Goal: Transaction & Acquisition: Purchase product/service

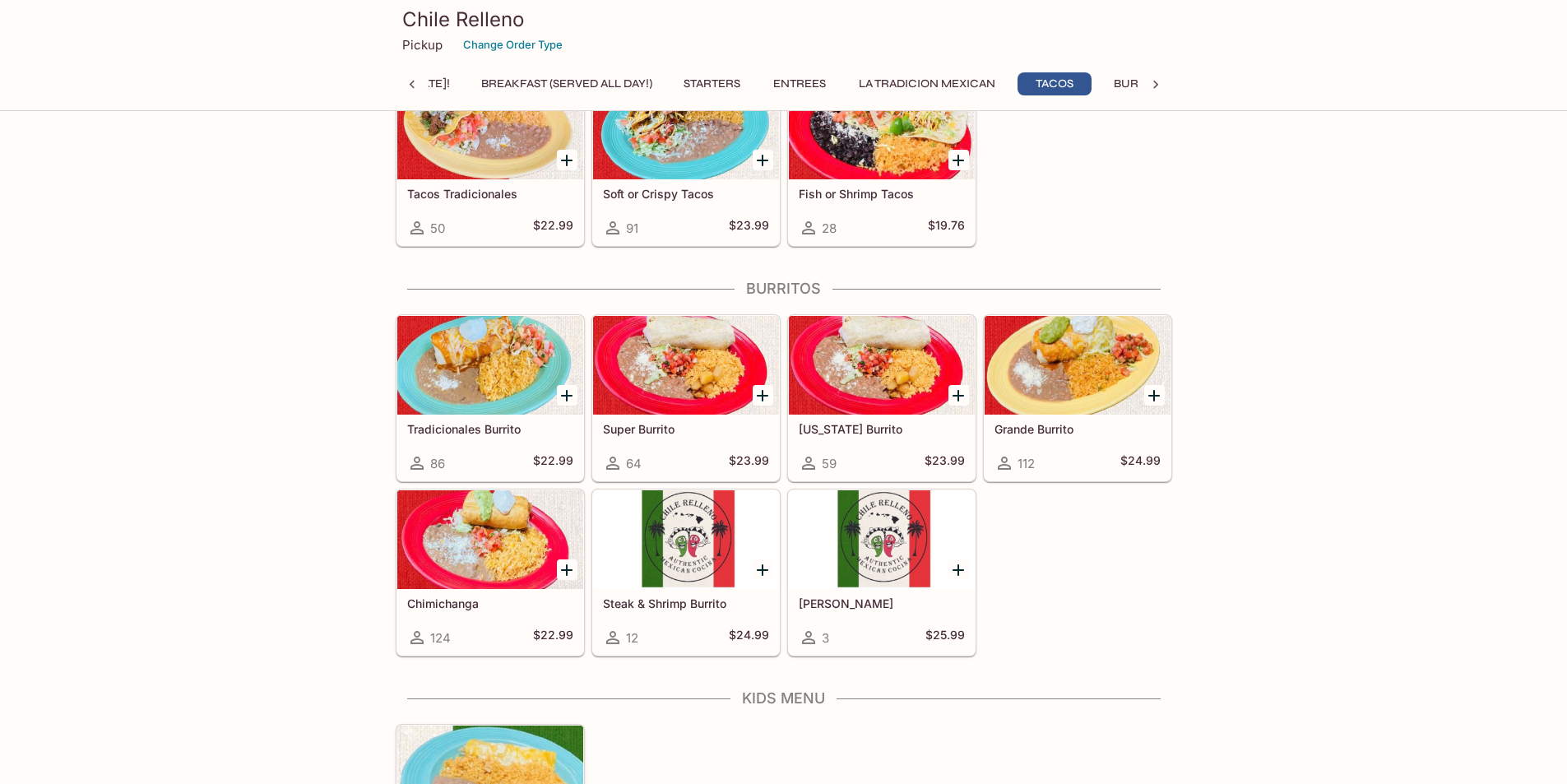
scroll to position [1809, 0]
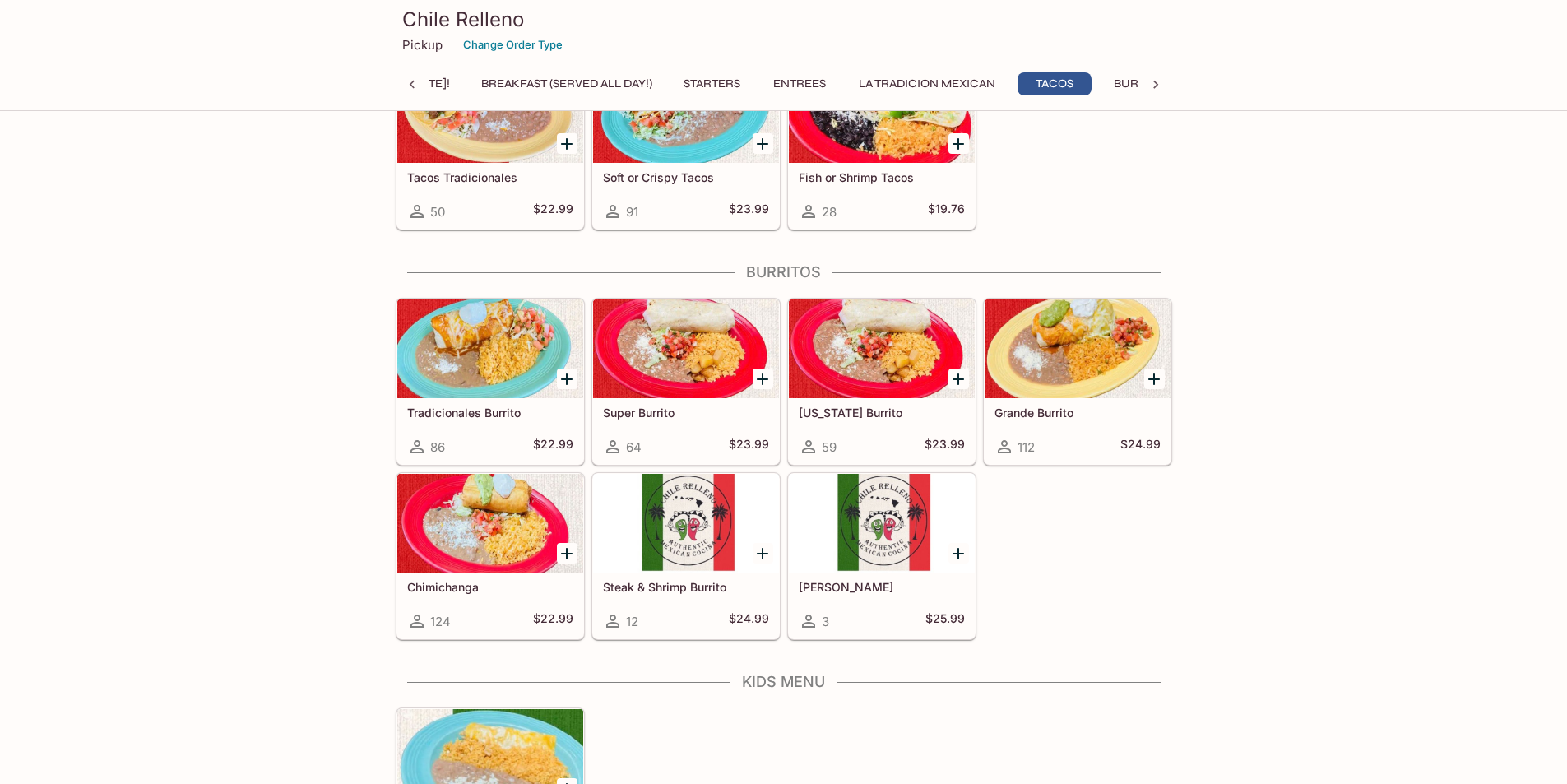
click at [840, 587] on h5 "[PERSON_NAME]" at bounding box center [881, 587] width 166 height 14
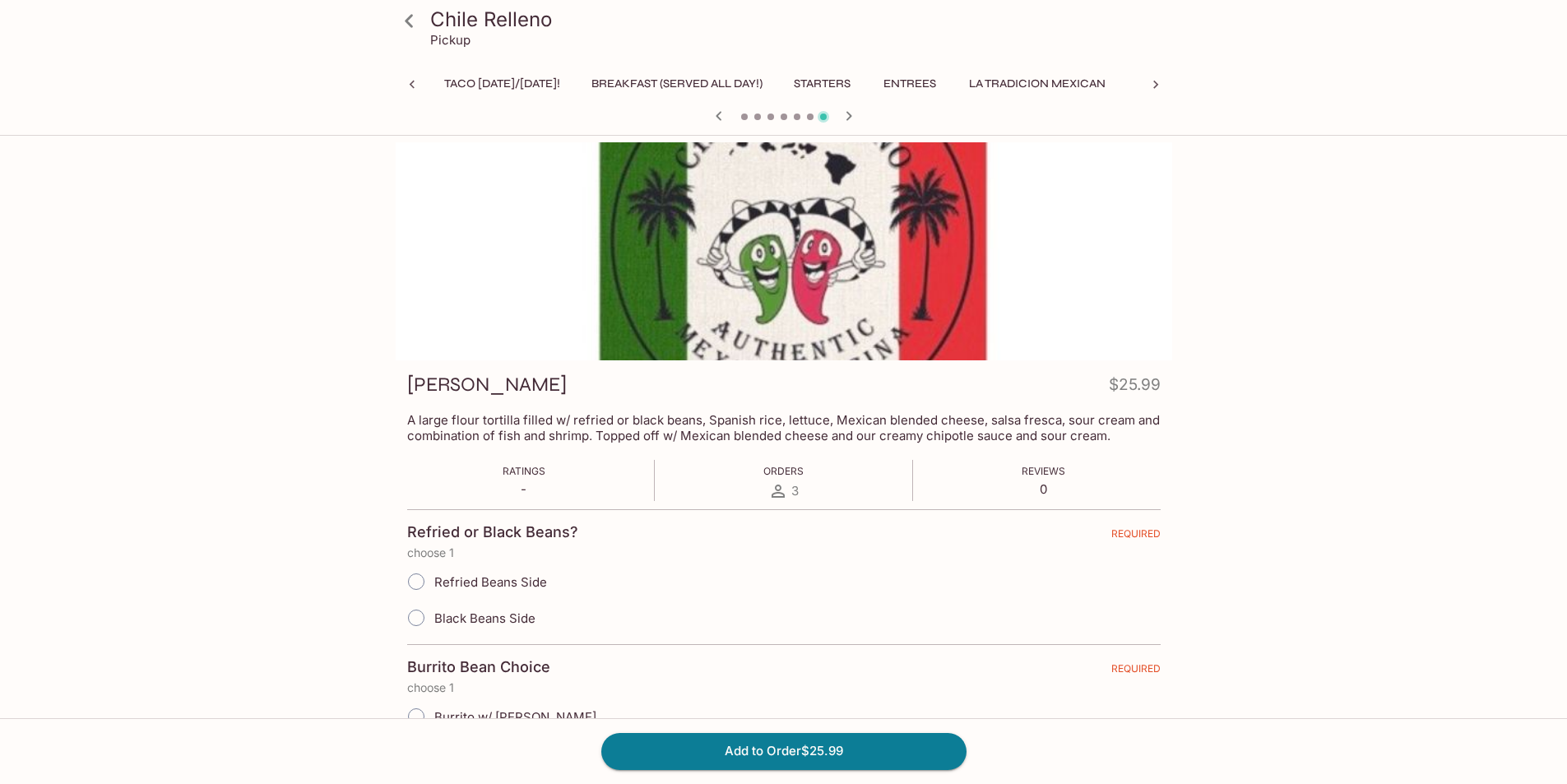
scroll to position [0, 200]
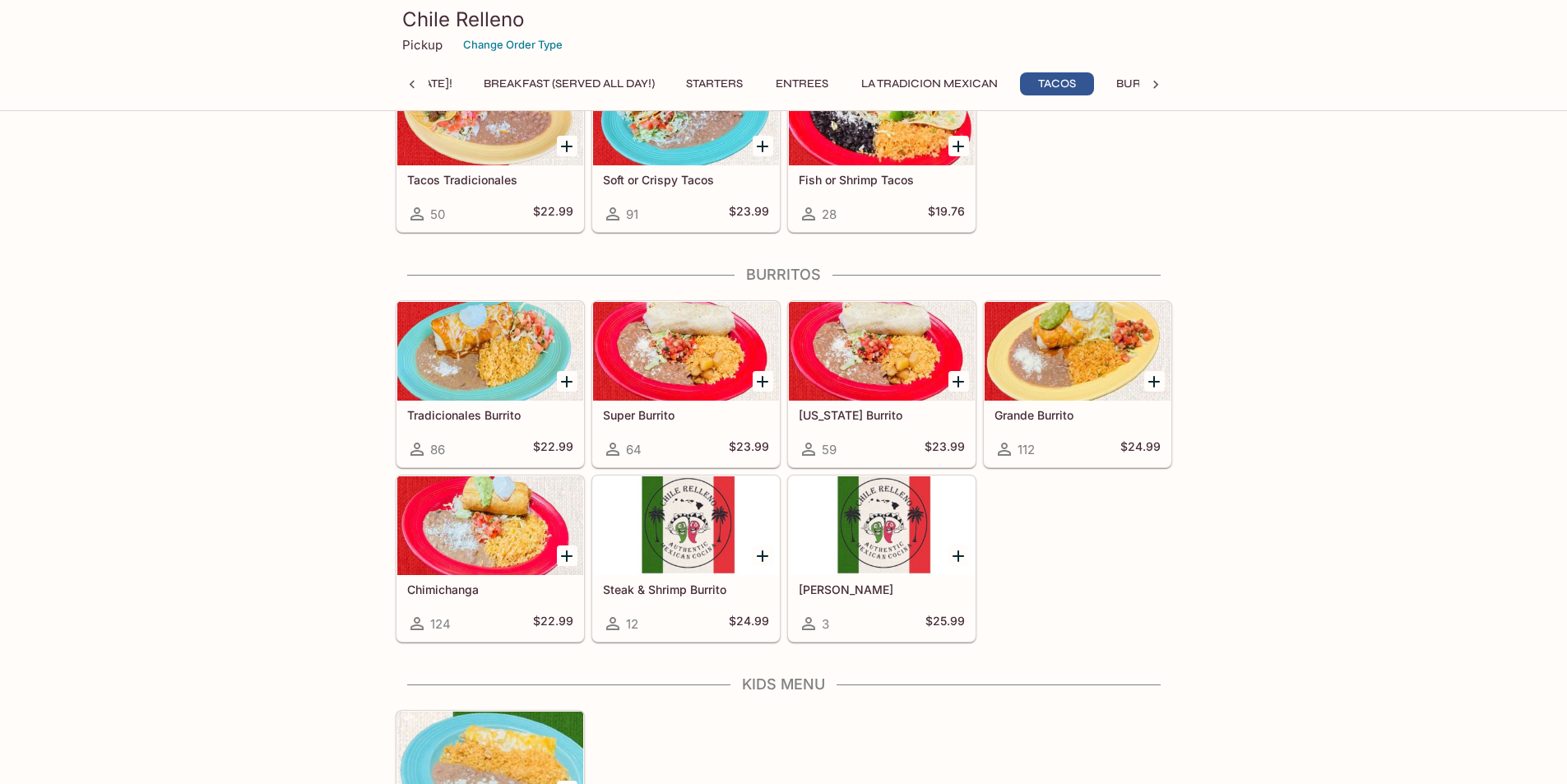
scroll to position [0, 110]
click at [451, 532] on div at bounding box center [490, 526] width 186 height 99
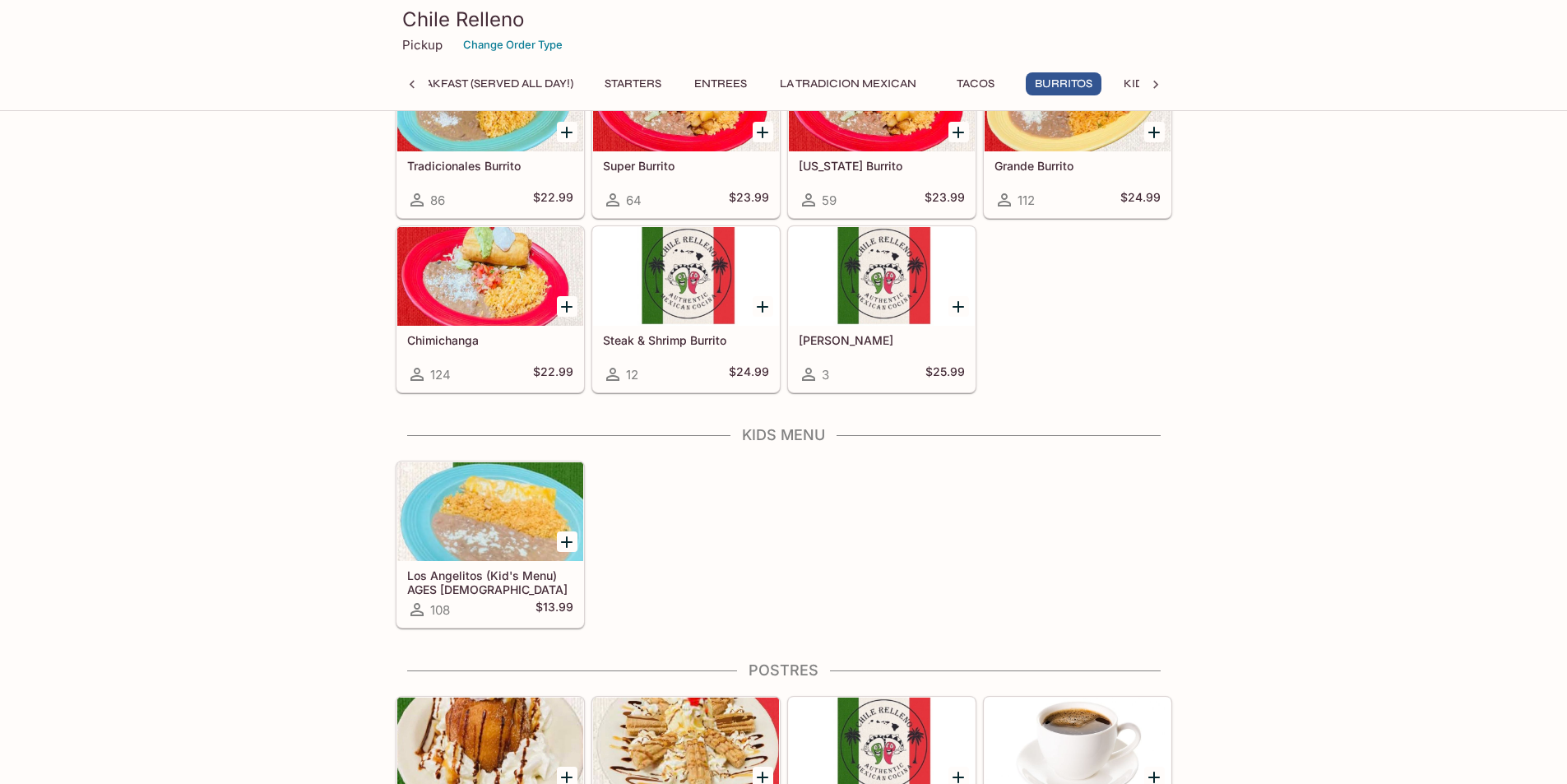
scroll to position [0, 200]
click at [439, 331] on div "Chimichanga 124 $22.99" at bounding box center [490, 358] width 186 height 65
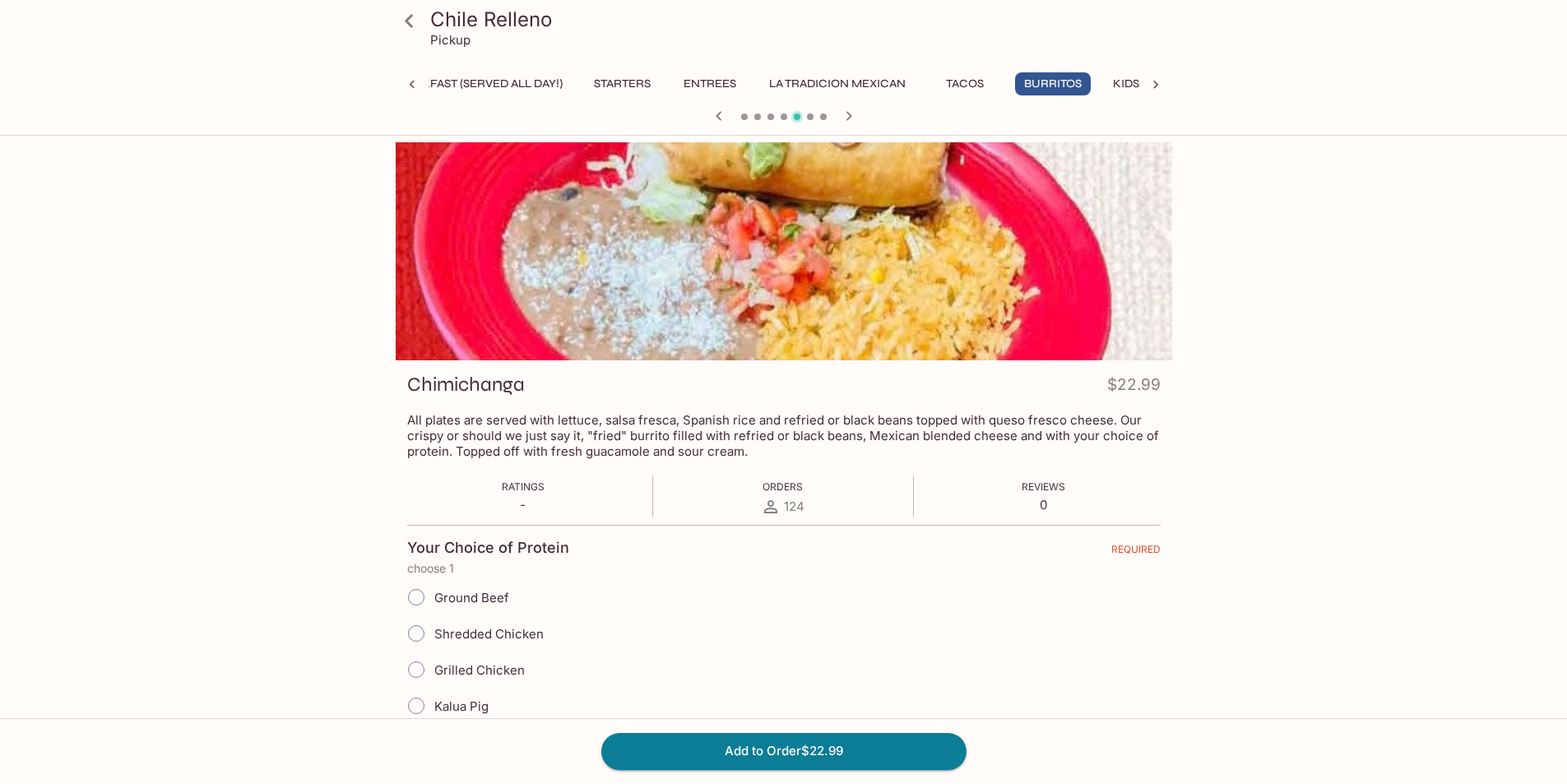
scroll to position [83, 0]
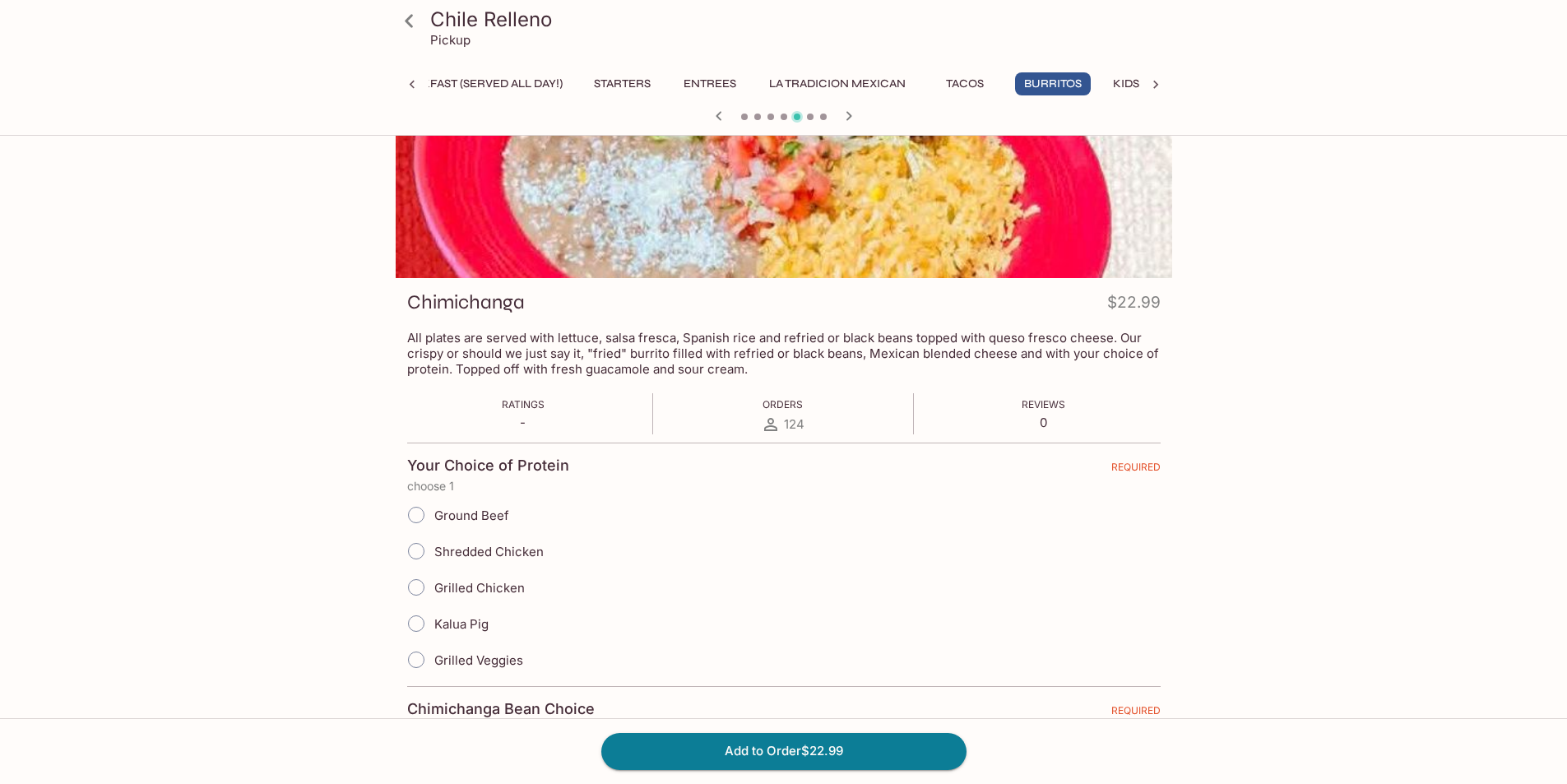
click at [418, 551] on input "Shredded Chicken" at bounding box center [416, 551] width 34 height 34
radio input "true"
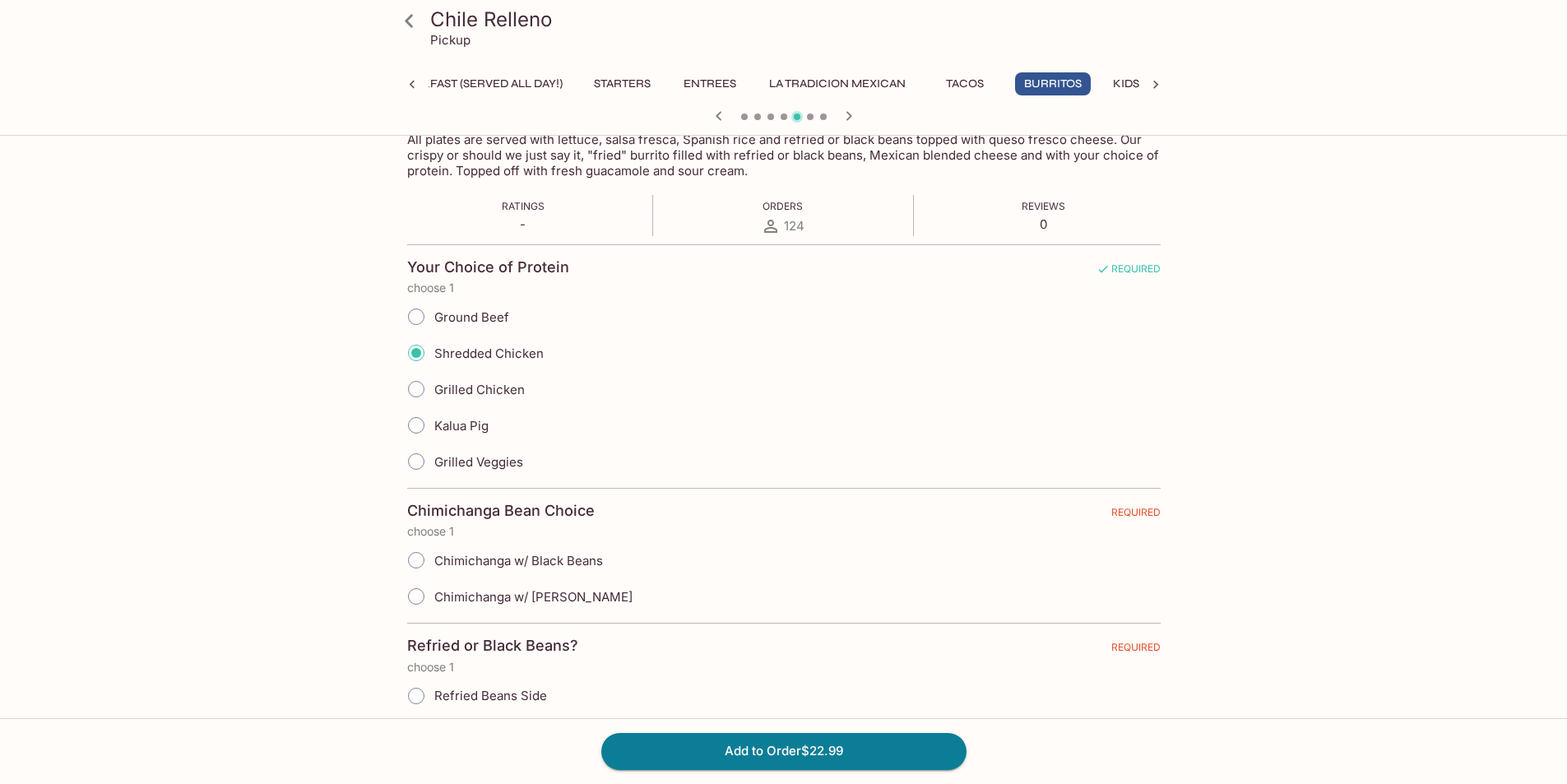
scroll to position [329, 0]
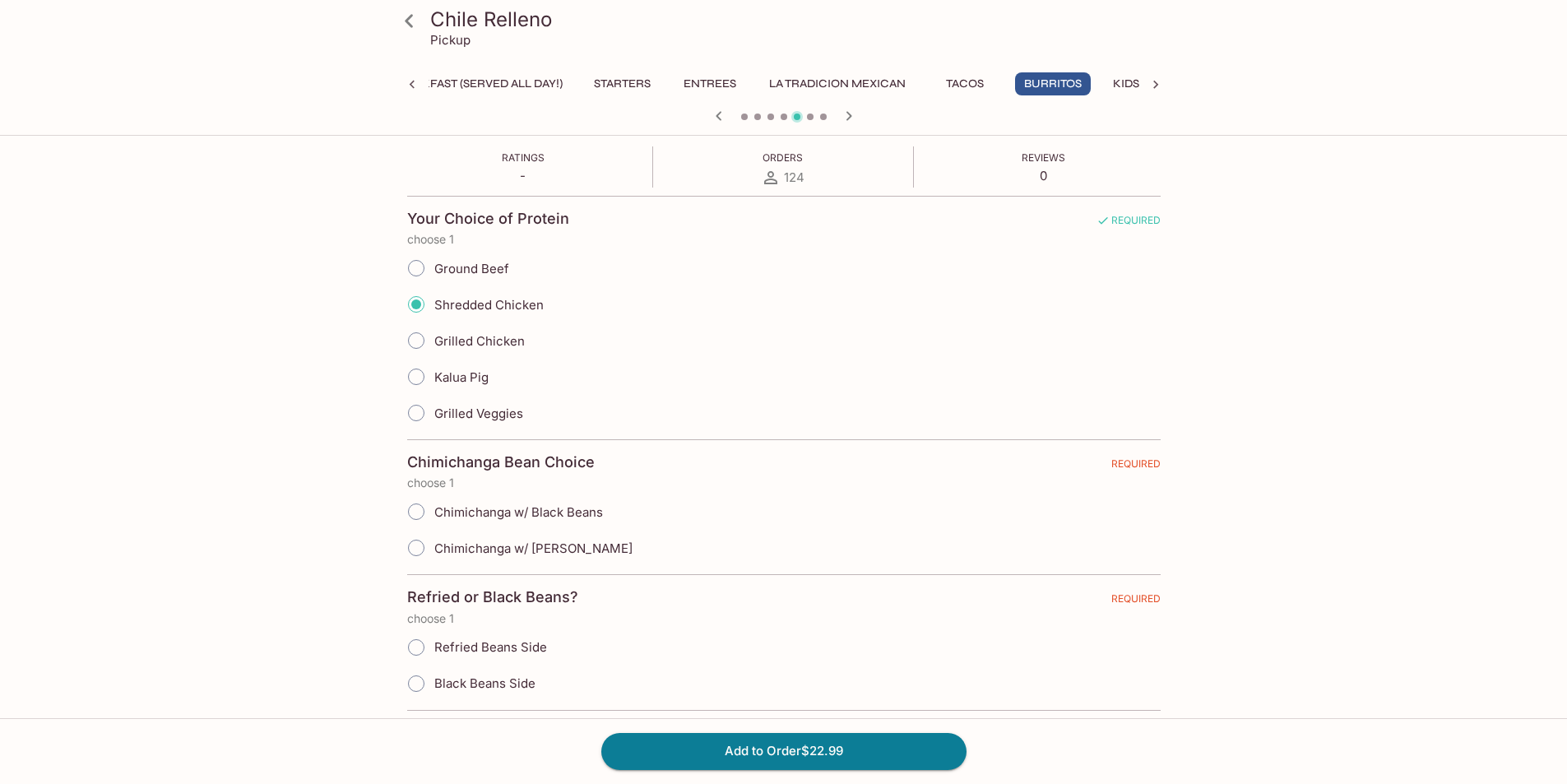
click at [416, 550] on input "Chimichanga w/ [PERSON_NAME]" at bounding box center [416, 548] width 34 height 34
radio input "true"
click at [414, 652] on input "Refried Beans Side" at bounding box center [416, 647] width 34 height 34
radio input "true"
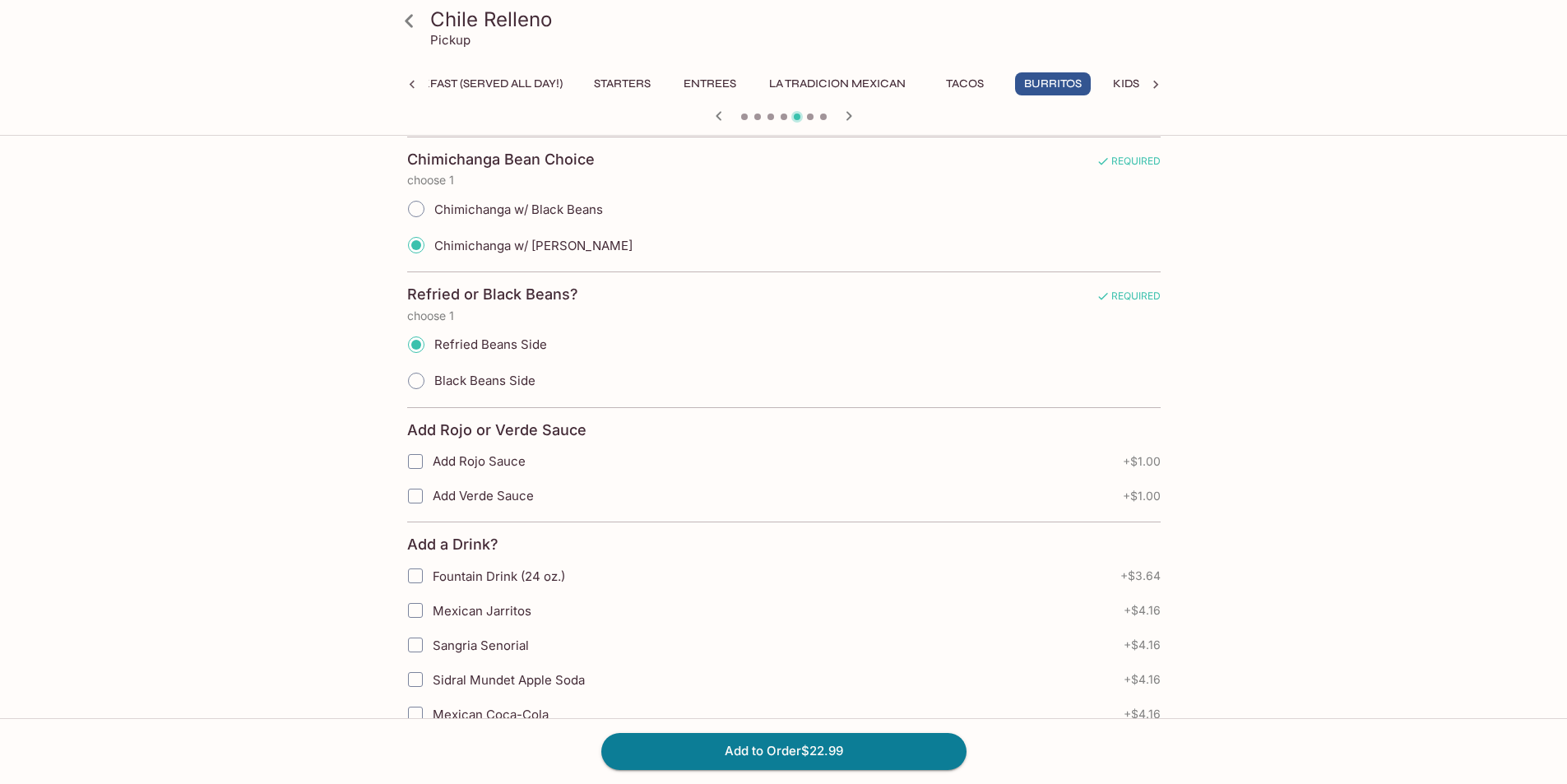
scroll to position [658, 0]
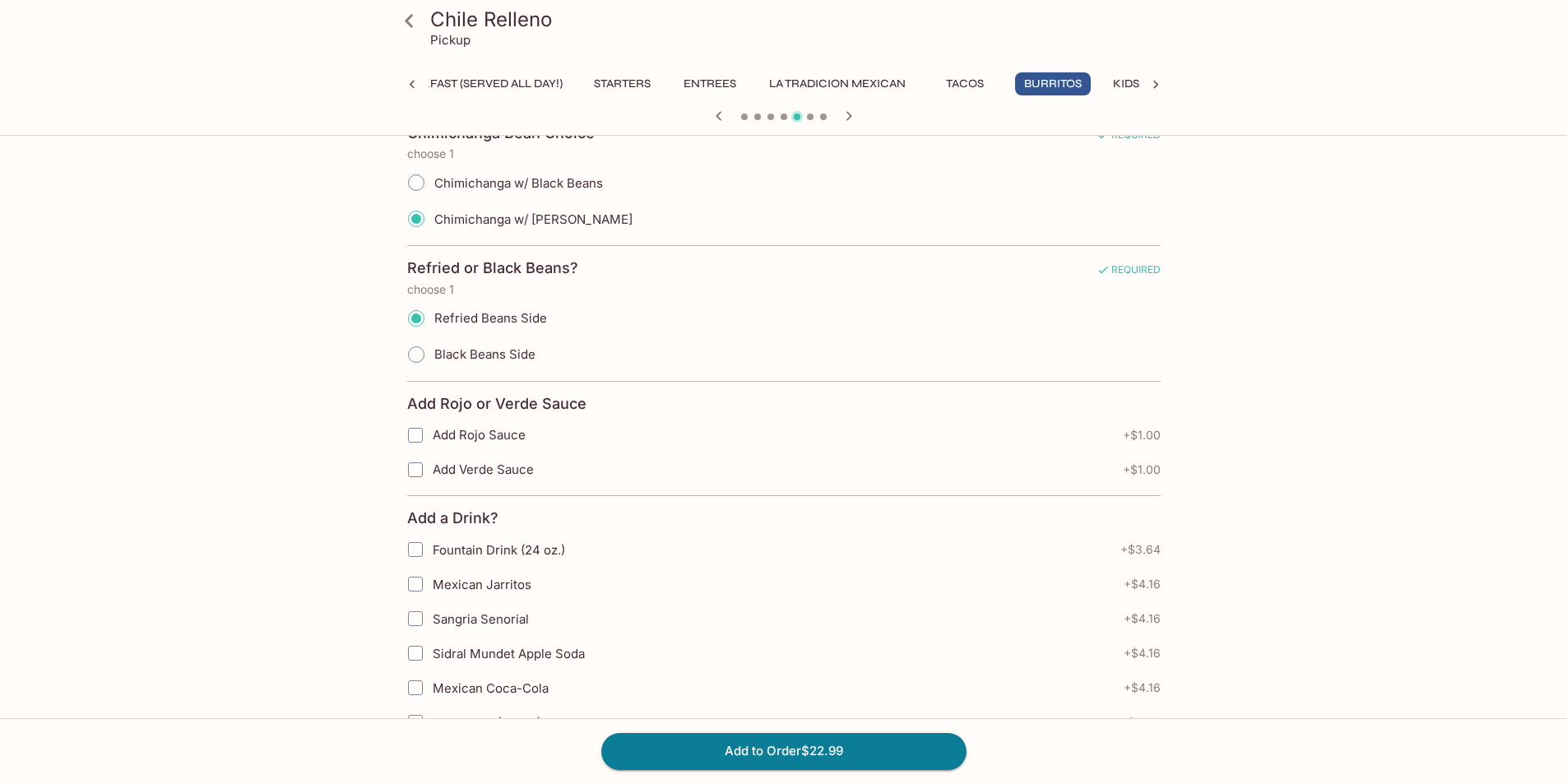
click at [421, 436] on input "Add Rojo Sauce" at bounding box center [415, 435] width 33 height 33
checkbox input "true"
click at [409, 470] on input "Add Verde Sauce" at bounding box center [415, 469] width 33 height 33
checkbox input "true"
click at [416, 436] on input "Add Rojo Sauce" at bounding box center [415, 435] width 33 height 33
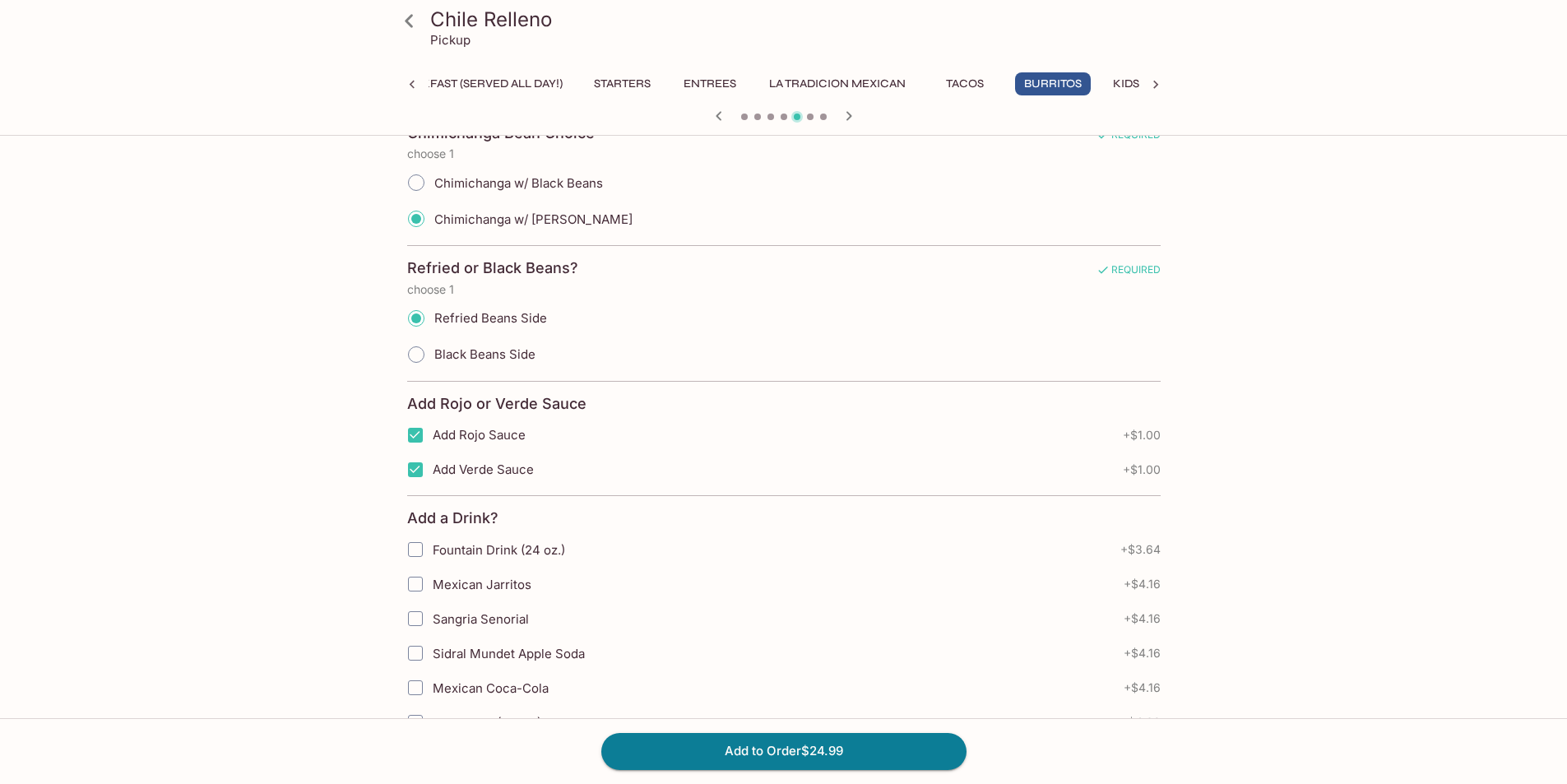
checkbox input "false"
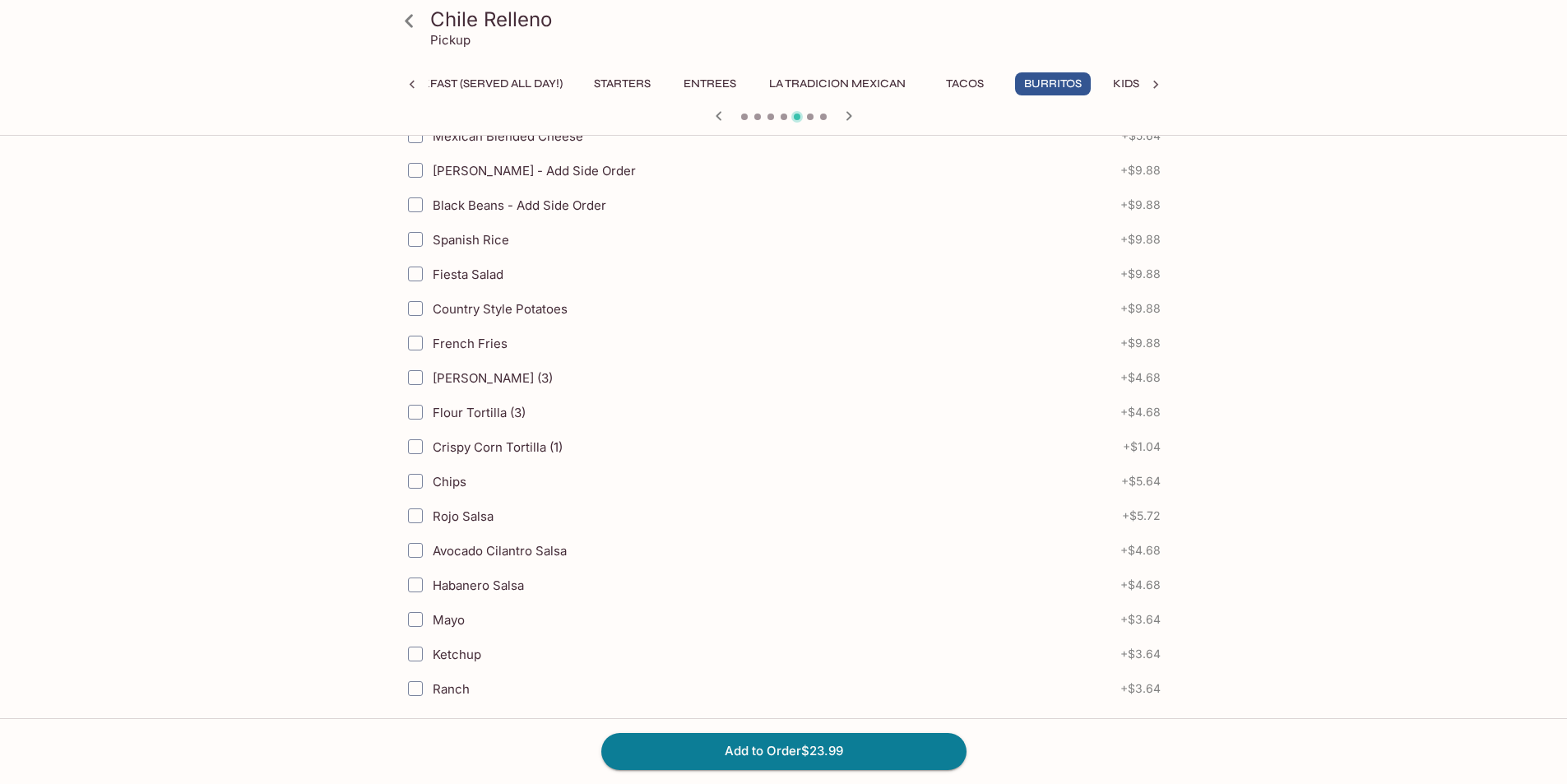
scroll to position [1973, 0]
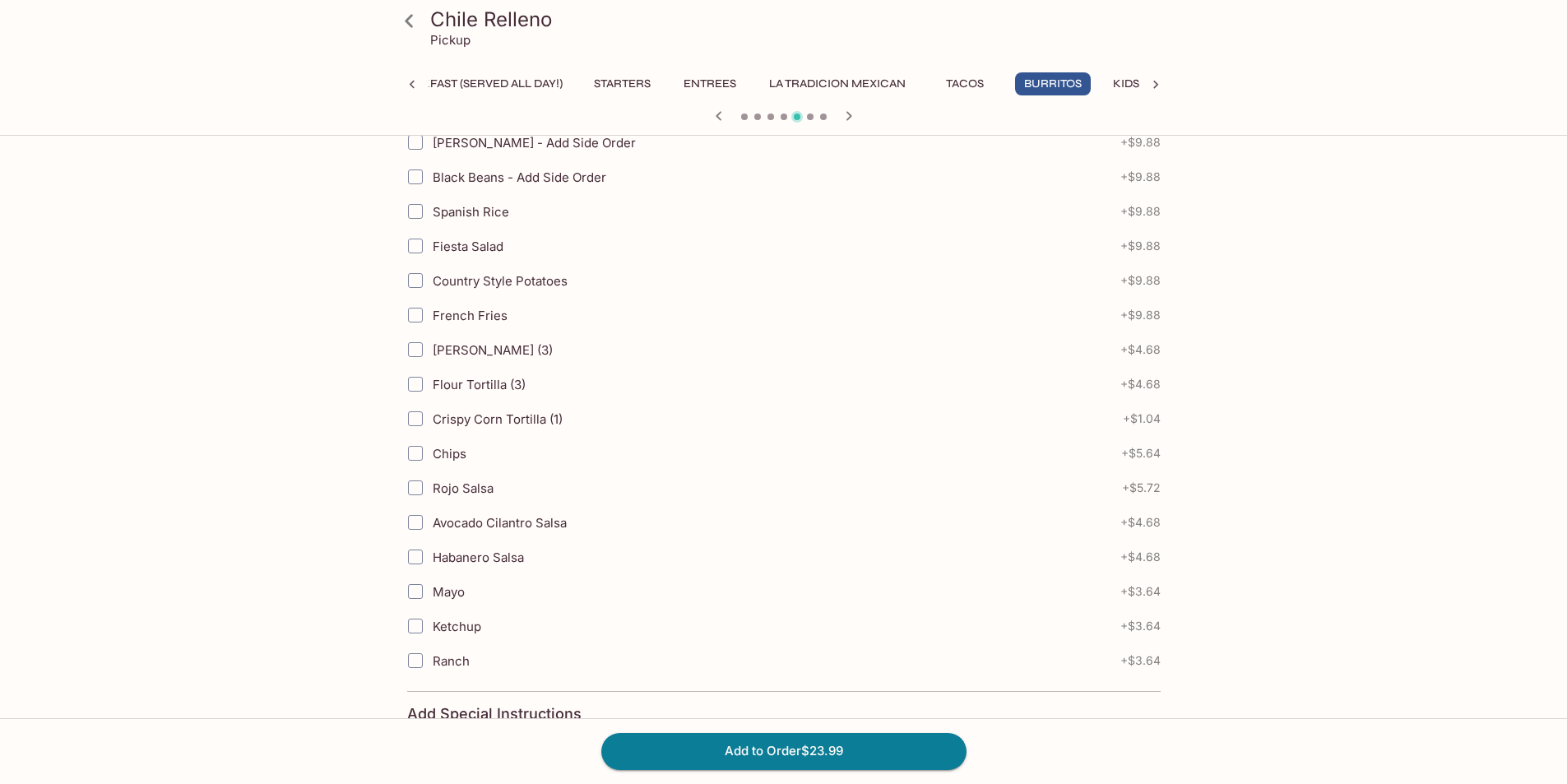
click at [415, 453] on input "Chips" at bounding box center [415, 453] width 33 height 33
click at [415, 452] on input "Chips" at bounding box center [415, 453] width 33 height 33
checkbox input "false"
click at [814, 751] on button "Add to Order $23.99" at bounding box center [784, 751] width 366 height 36
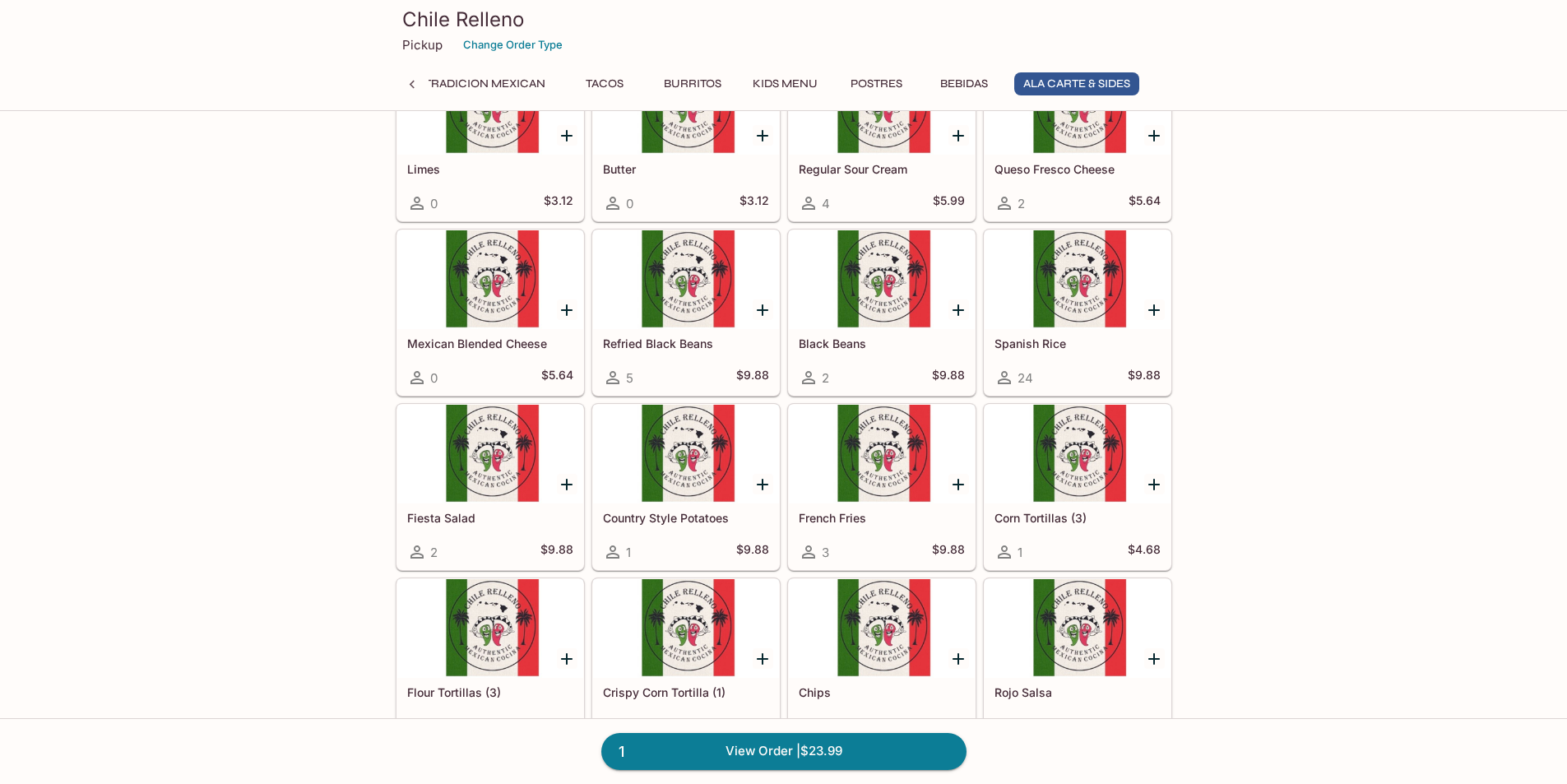
scroll to position [3618, 0]
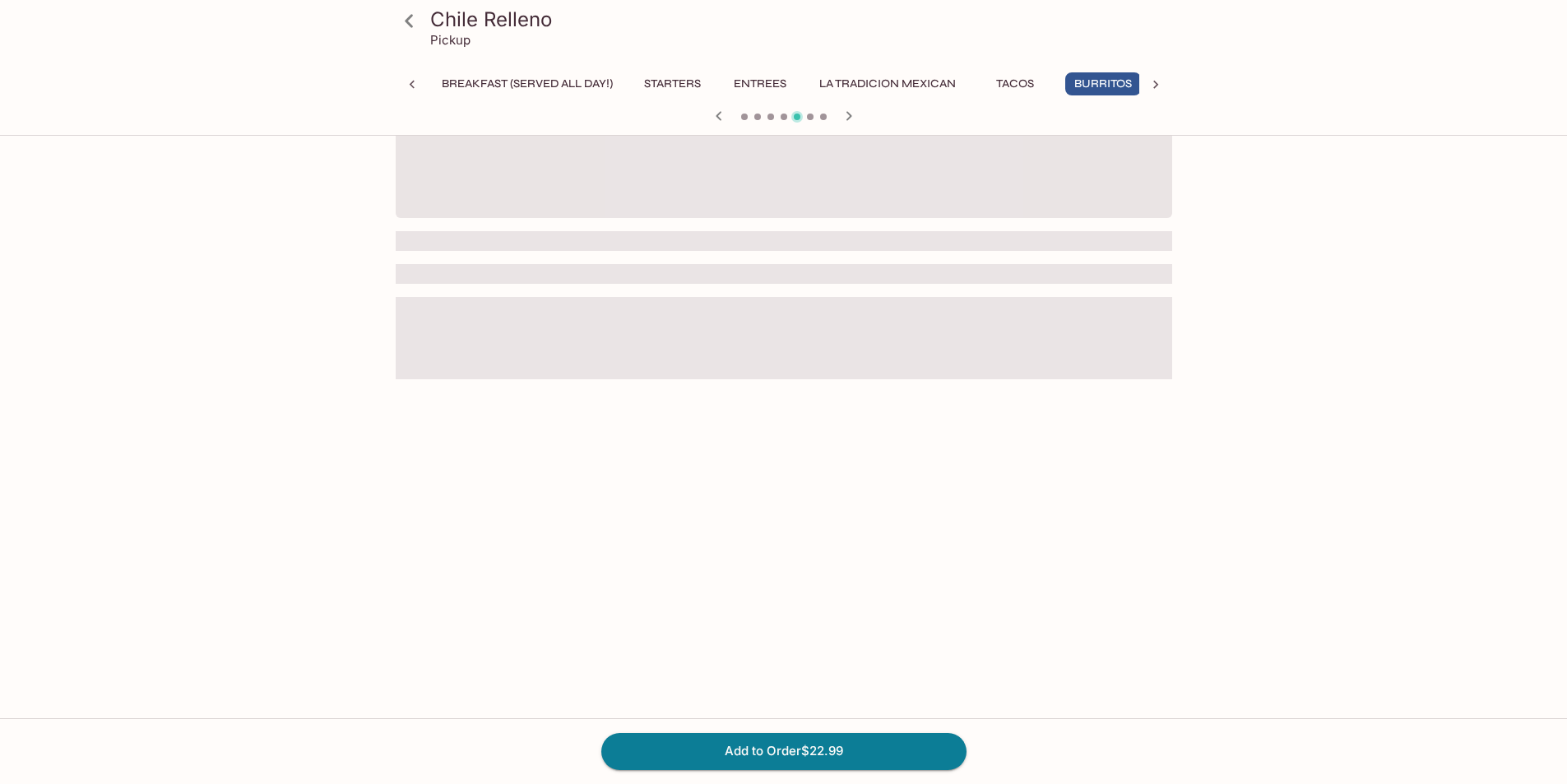
scroll to position [0, 200]
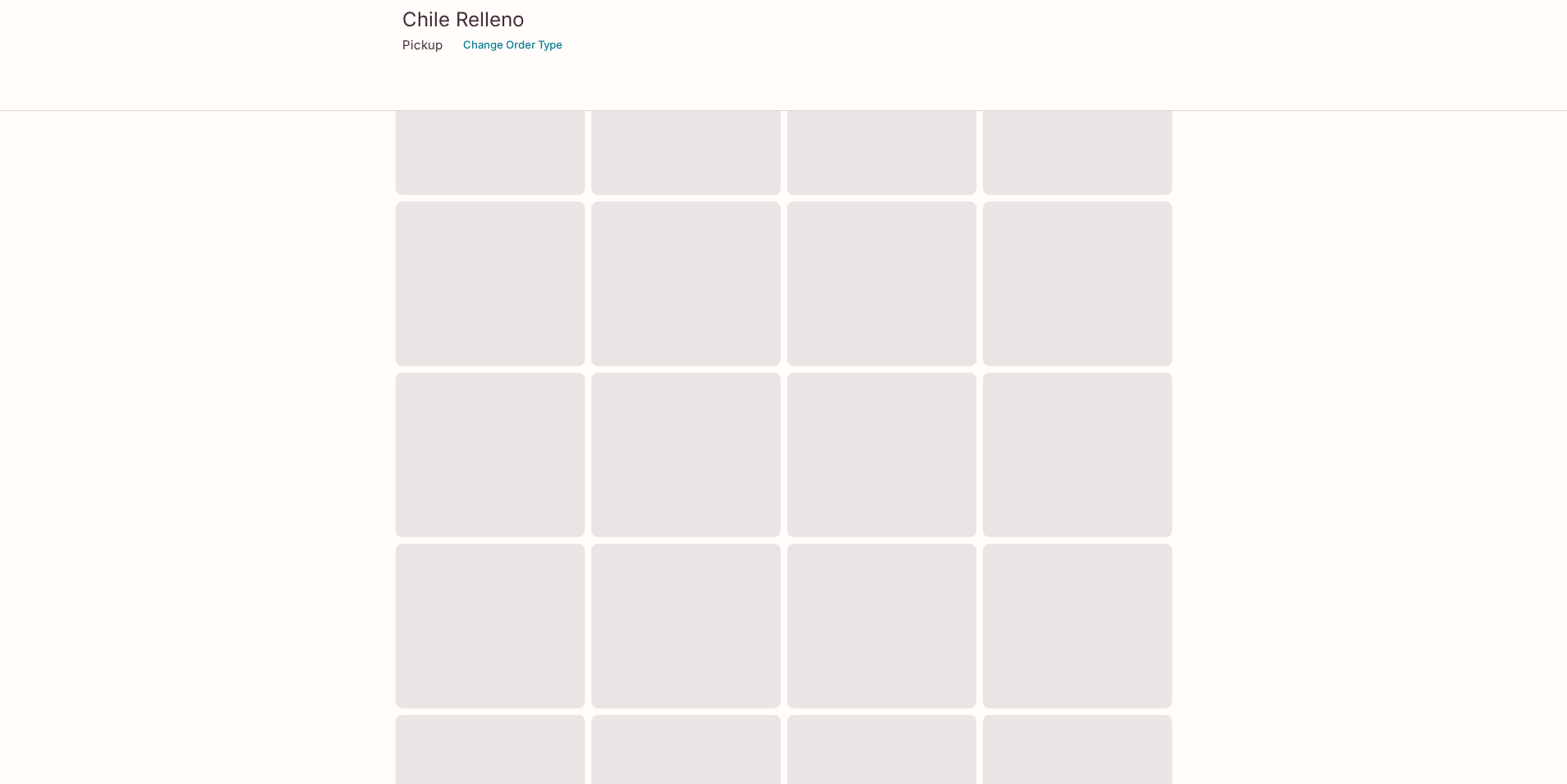
scroll to position [491, 0]
